Goal: Task Accomplishment & Management: Use online tool/utility

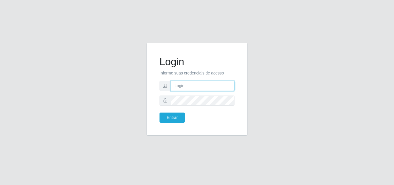
click at [197, 85] on input "text" at bounding box center [203, 86] width 64 height 10
type input "[EMAIL_ADDRESS][DOMAIN_NAME]"
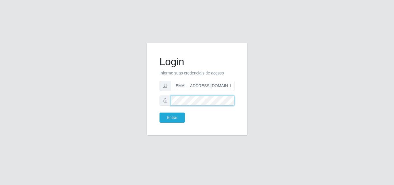
click at [160, 113] on button "Entrar" at bounding box center [172, 118] width 25 height 10
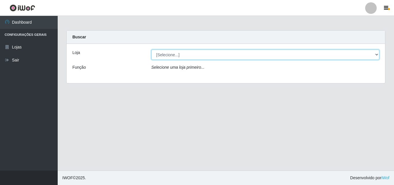
click at [267, 54] on select "[Selecione...] Corte Fácil - Unidade Emaús" at bounding box center [266, 55] width 228 height 10
select select "201"
click at [152, 50] on select "[Selecione...] Corte Fácil - Unidade Emaús" at bounding box center [266, 55] width 228 height 10
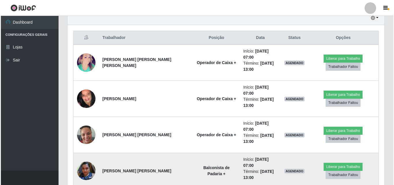
scroll to position [202, 0]
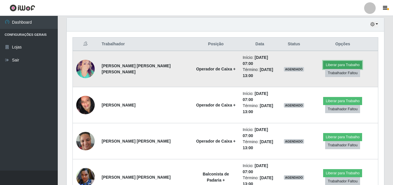
click at [333, 61] on button "Liberar para Trabalho" at bounding box center [342, 65] width 39 height 8
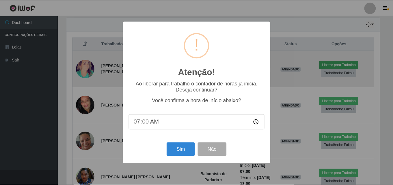
scroll to position [120, 314]
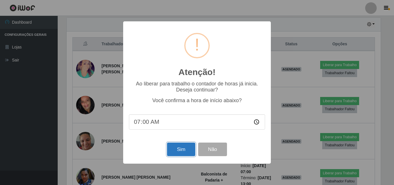
click at [180, 152] on button "Sim" at bounding box center [181, 150] width 28 height 14
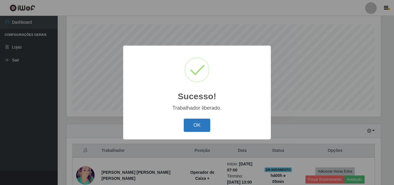
click at [200, 124] on button "OK" at bounding box center [197, 126] width 27 height 14
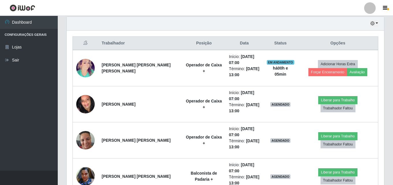
scroll to position [211, 0]
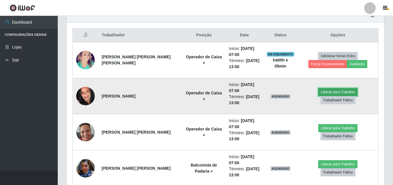
click at [318, 96] on button "Liberar para Trabalho" at bounding box center [337, 92] width 39 height 8
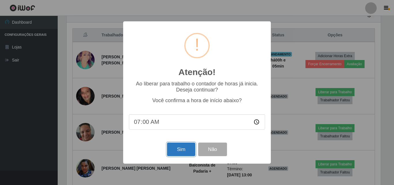
click at [184, 151] on button "Sim" at bounding box center [181, 150] width 28 height 14
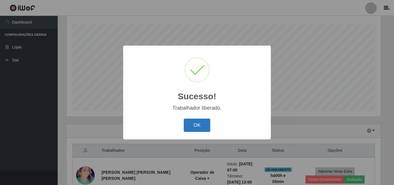
click at [200, 121] on button "OK" at bounding box center [197, 126] width 27 height 14
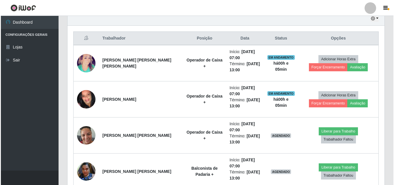
scroll to position [240, 0]
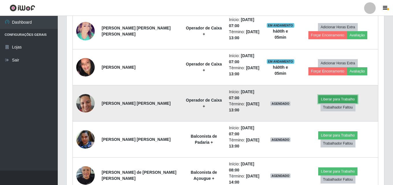
click at [318, 102] on button "Liberar para Trabalho" at bounding box center [337, 99] width 39 height 8
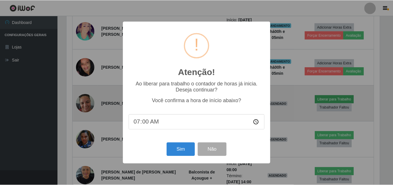
scroll to position [120, 314]
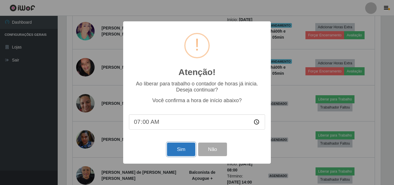
click at [179, 151] on button "Sim" at bounding box center [181, 150] width 28 height 14
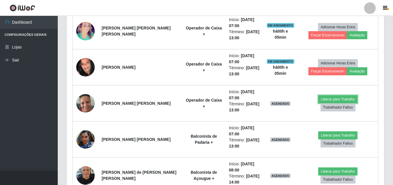
scroll to position [0, 0]
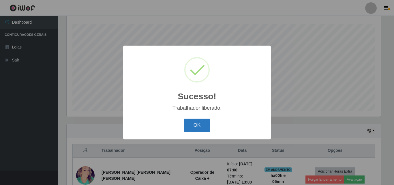
click at [193, 125] on button "OK" at bounding box center [197, 126] width 27 height 14
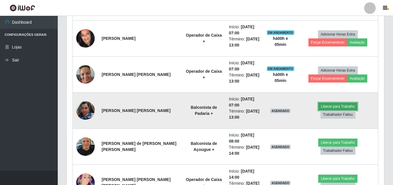
click at [318, 110] on button "Liberar para Trabalho" at bounding box center [337, 106] width 39 height 8
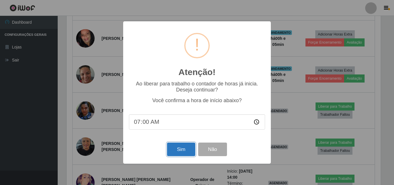
click at [186, 150] on button "Sim" at bounding box center [181, 150] width 28 height 14
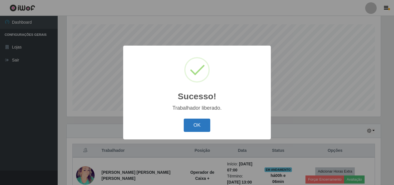
click at [199, 126] on button "OK" at bounding box center [197, 126] width 27 height 14
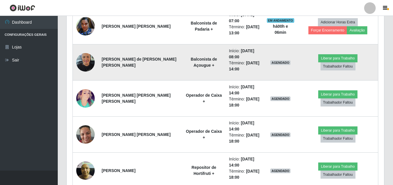
scroll to position [355, 0]
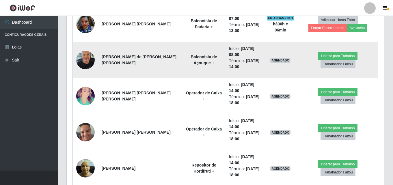
click at [85, 54] on img at bounding box center [85, 60] width 18 height 25
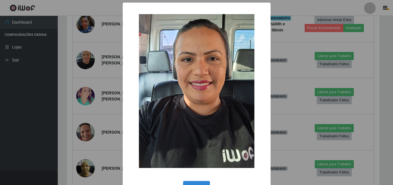
scroll to position [120, 314]
click at [22, 90] on div "× OK Cancel" at bounding box center [197, 92] width 394 height 185
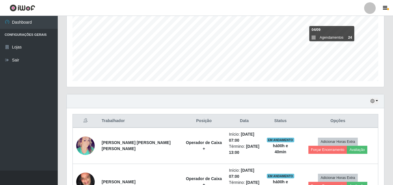
scroll to position [124, 0]
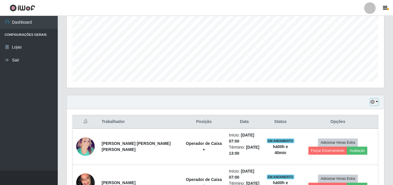
click at [377, 102] on button "button" at bounding box center [374, 102] width 8 height 7
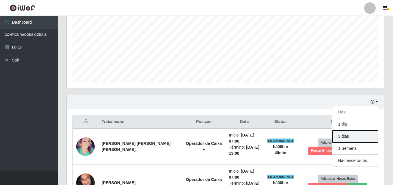
click at [357, 138] on button "3 dias" at bounding box center [355, 136] width 46 height 12
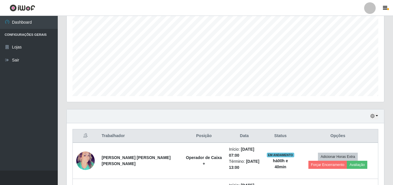
scroll to position [74, 0]
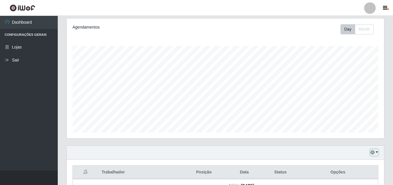
click at [377, 151] on button "button" at bounding box center [374, 152] width 8 height 7
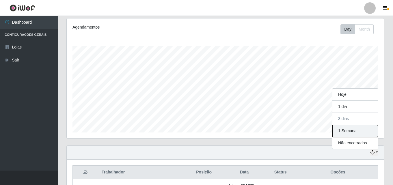
click at [360, 129] on button "1 Semana" at bounding box center [355, 131] width 46 height 12
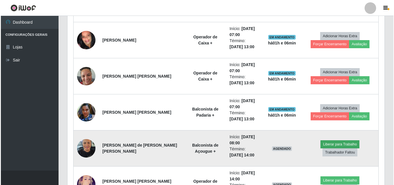
scroll to position [277, 0]
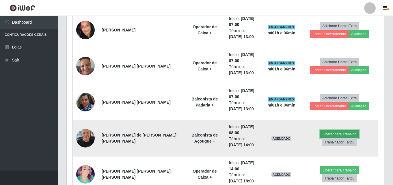
click at [321, 137] on button "Liberar para Trabalho" at bounding box center [339, 134] width 39 height 8
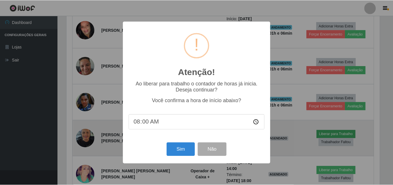
scroll to position [120, 314]
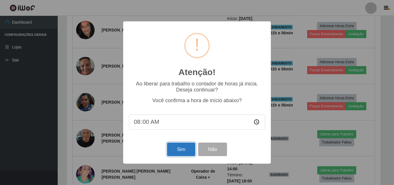
click at [186, 150] on button "Sim" at bounding box center [181, 150] width 28 height 14
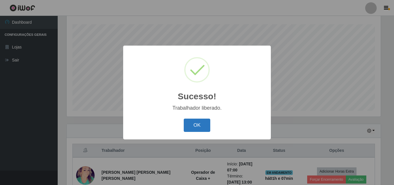
click at [200, 126] on button "OK" at bounding box center [197, 126] width 27 height 14
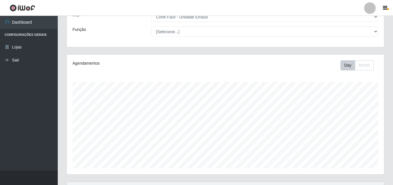
scroll to position [0, 0]
